Goal: Entertainment & Leisure: Consume media (video, audio)

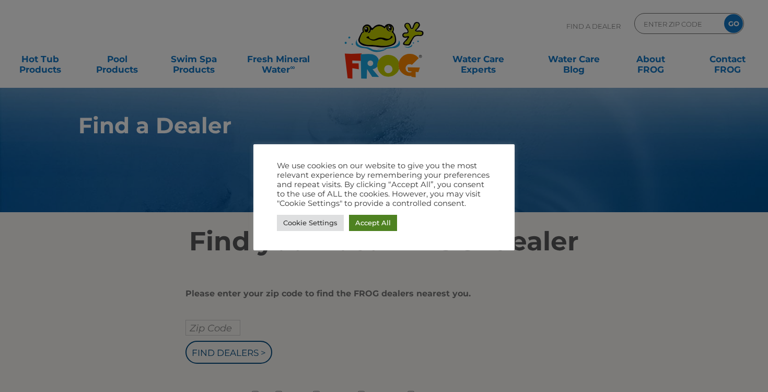
click at [376, 223] on link "Accept All" at bounding box center [373, 223] width 48 height 16
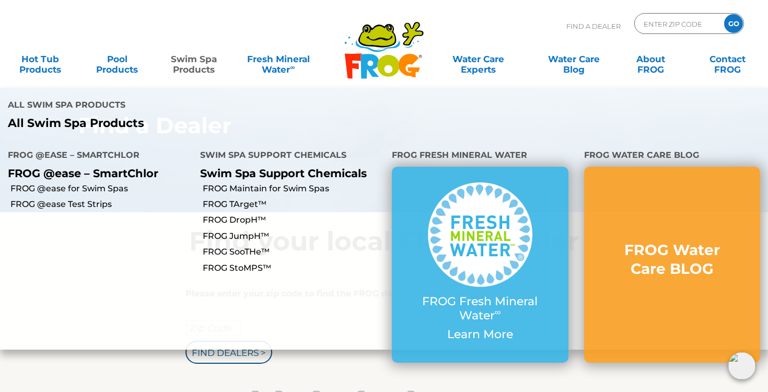
click at [198, 61] on link "Swim Spa Products" at bounding box center [194, 59] width 60 height 21
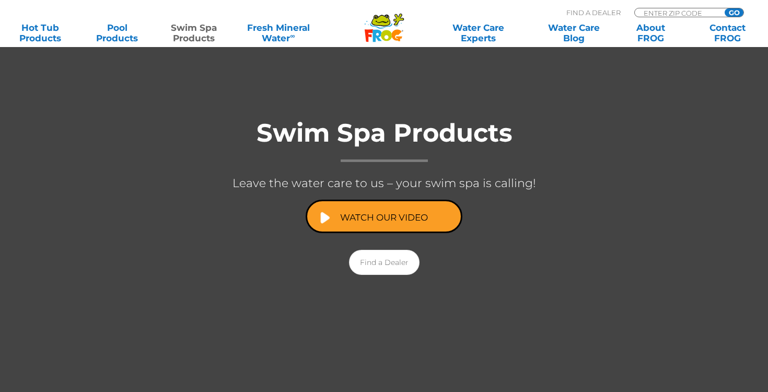
scroll to position [157, 0]
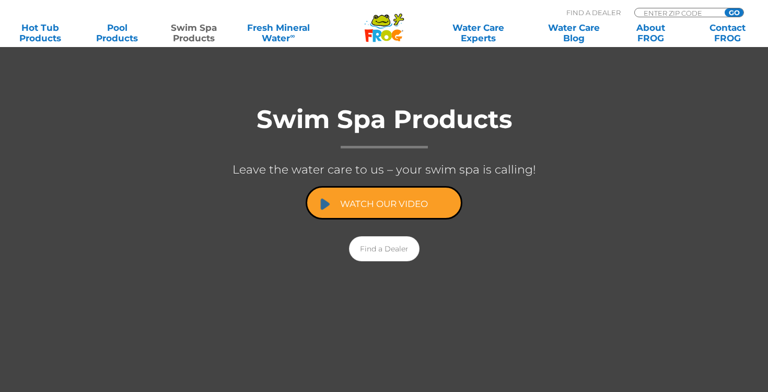
click at [386, 205] on link "Watch Our Video" at bounding box center [384, 202] width 157 height 33
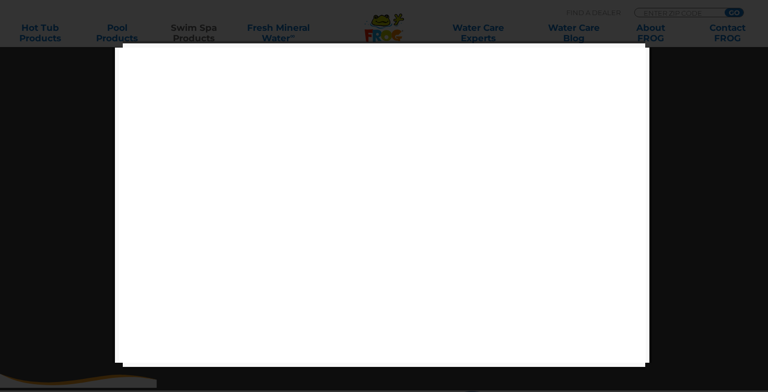
scroll to position [222, 0]
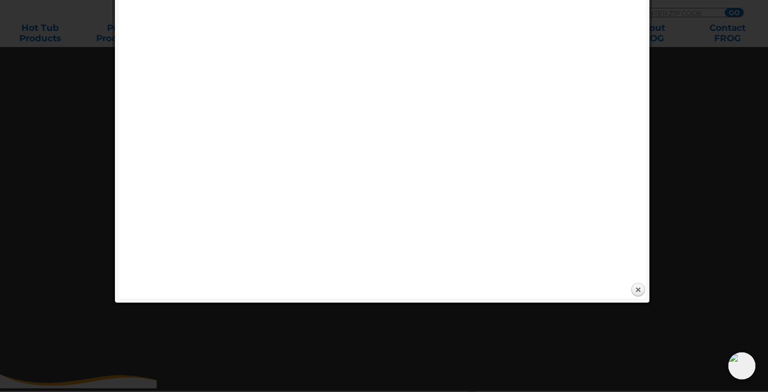
scroll to position [157, 0]
